Goal: Task Accomplishment & Management: Manage account settings

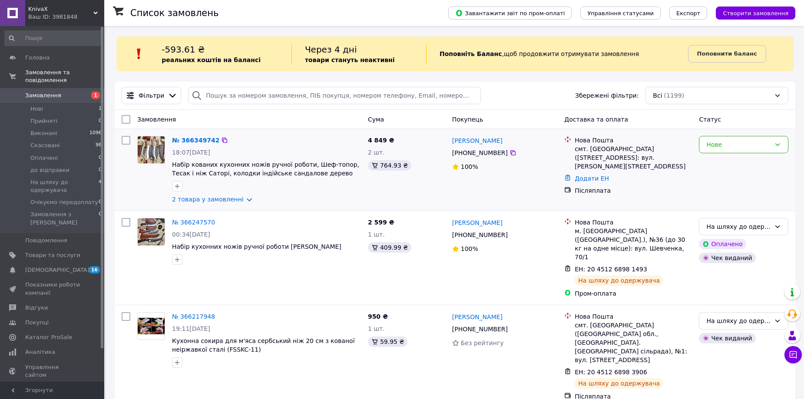
click at [150, 151] on img at bounding box center [151, 149] width 27 height 27
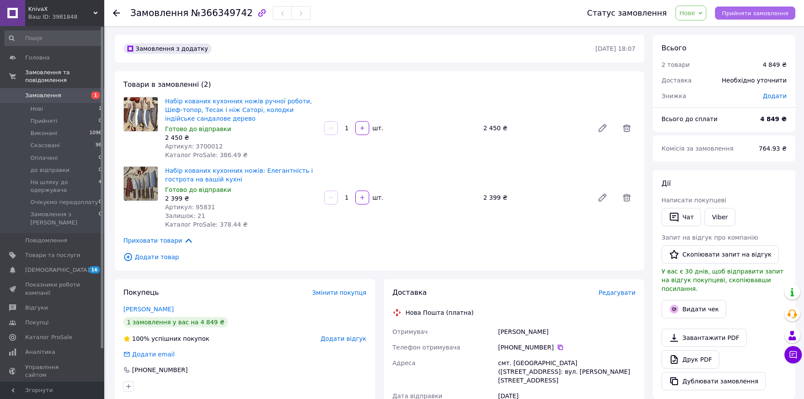
click at [764, 10] on span "Прийняти замовлення" at bounding box center [755, 13] width 66 height 7
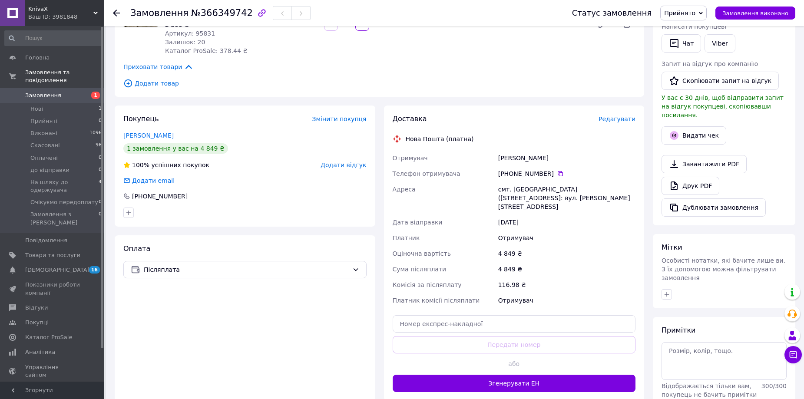
scroll to position [87, 0]
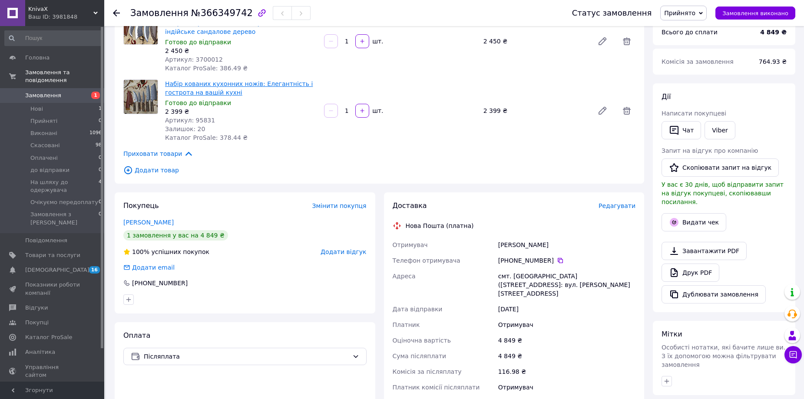
click at [198, 91] on link "Набір кованих кухонних ножів: Елегантність і гострота на вашій кухні" at bounding box center [239, 88] width 148 height 16
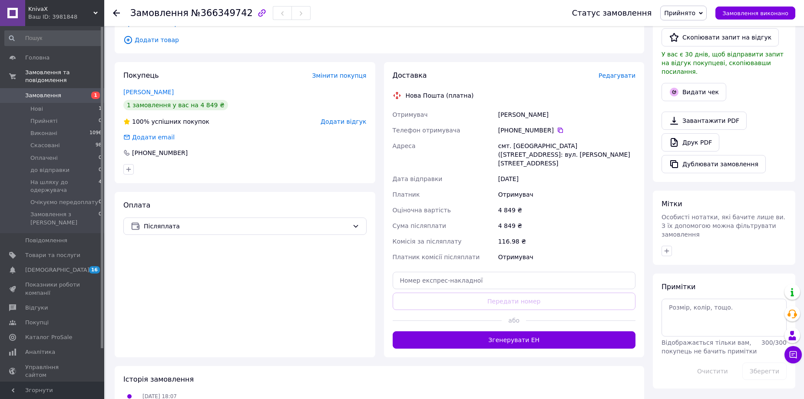
scroll to position [257, 0]
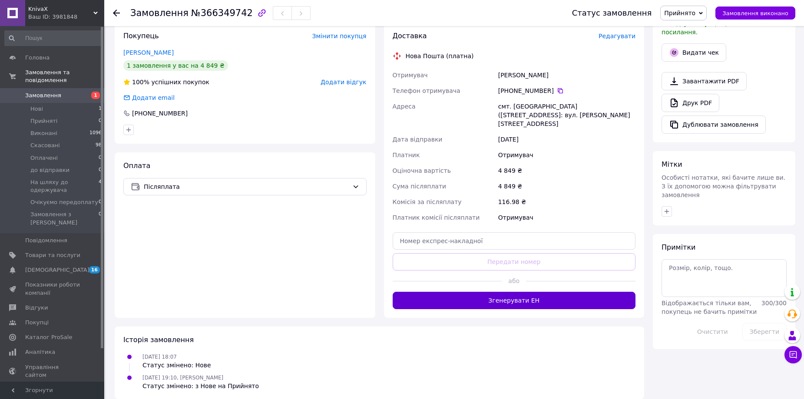
click at [519, 293] on button "Згенерувати ЕН" at bounding box center [514, 300] width 243 height 17
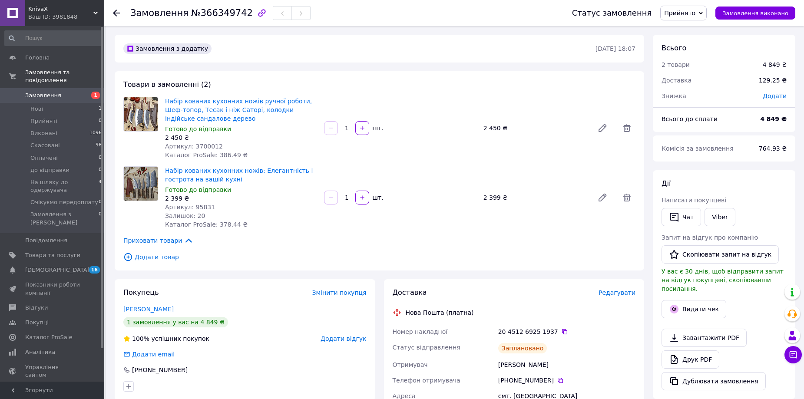
click at [149, 106] on img at bounding box center [141, 114] width 34 height 34
click at [193, 103] on link "Набір кованих кухонних ножів ручної роботи, Шеф-топор, Тесак і ніж Саторі, коло…" at bounding box center [238, 110] width 147 height 24
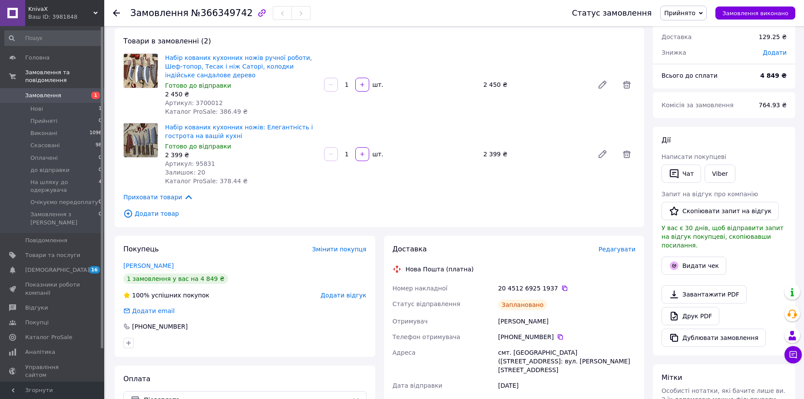
scroll to position [130, 0]
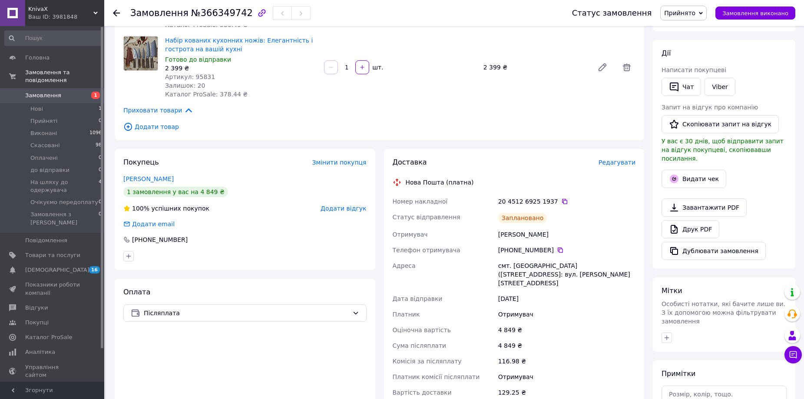
click at [707, 15] on span "Прийнято" at bounding box center [684, 13] width 46 height 15
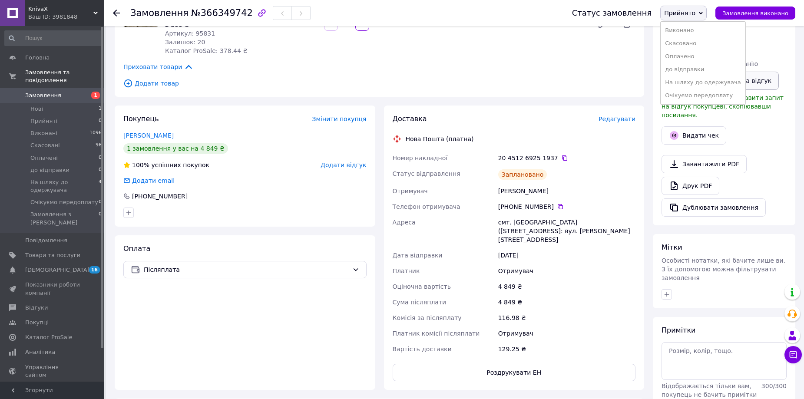
click at [710, 81] on li "На шляху до одержувача" at bounding box center [703, 82] width 84 height 13
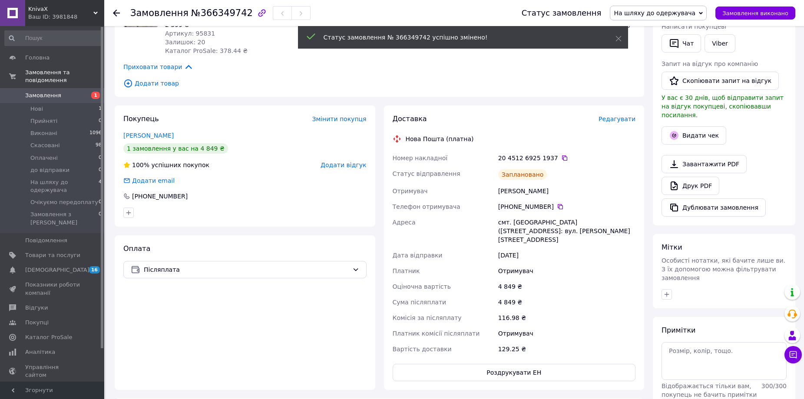
scroll to position [0, 0]
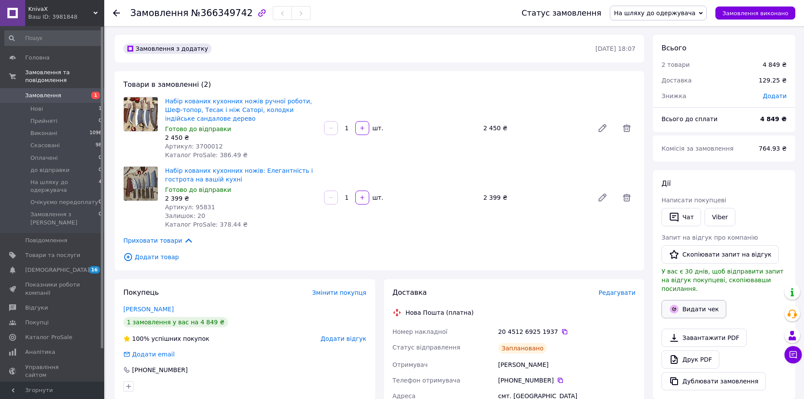
click at [686, 300] on button "Видати чек" at bounding box center [694, 309] width 65 height 18
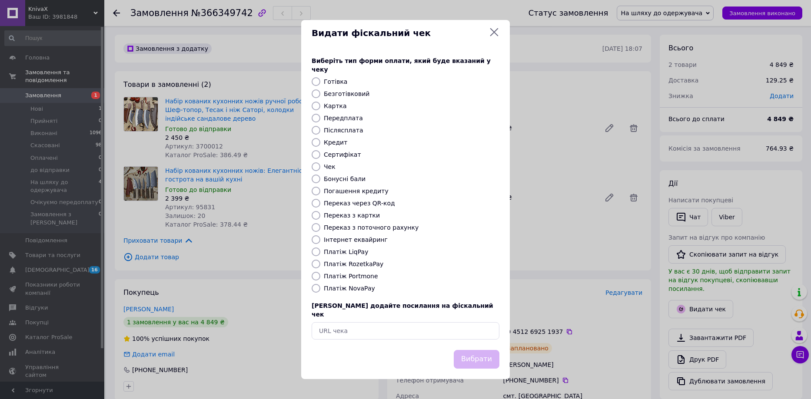
click at [316, 289] on input "Платіж NovaPay" at bounding box center [316, 288] width 9 height 9
radio input "true"
click at [473, 350] on button "Вибрати" at bounding box center [477, 359] width 46 height 19
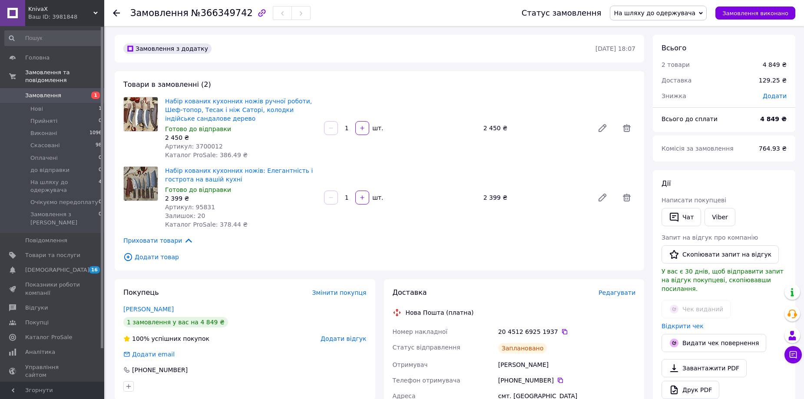
click at [115, 14] on use at bounding box center [116, 13] width 7 height 7
